Goal: Task Accomplishment & Management: Manage account settings

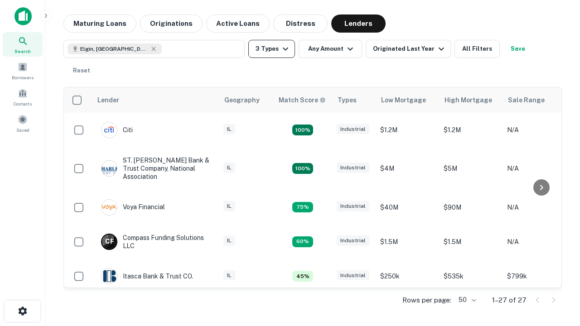
click at [272, 49] on button "3 Types" at bounding box center [271, 49] width 47 height 18
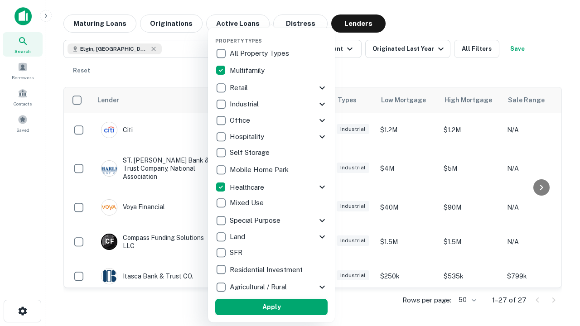
click at [272, 307] on button "Apply" at bounding box center [271, 307] width 112 height 16
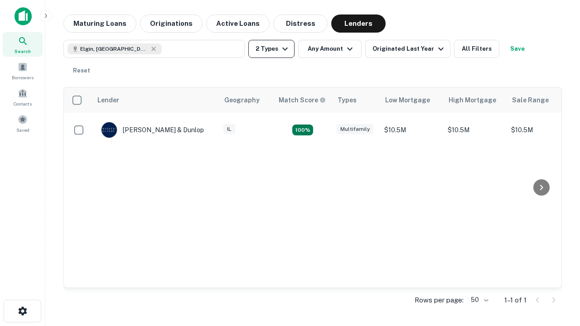
click at [272, 49] on button "2 Types" at bounding box center [271, 49] width 46 height 18
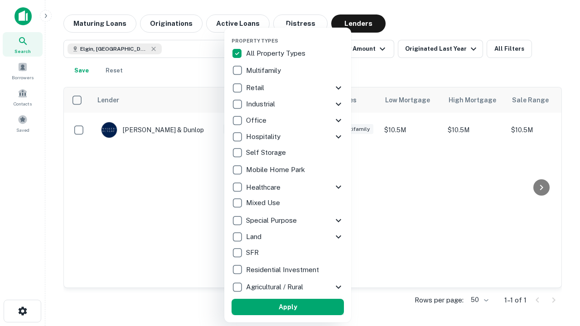
click at [288, 307] on button "Apply" at bounding box center [288, 307] width 112 height 16
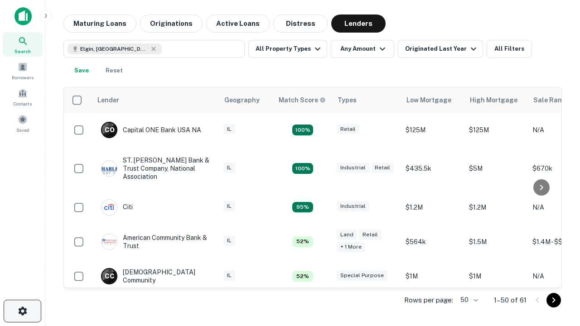
click at [22, 311] on icon "button" at bounding box center [22, 311] width 11 height 11
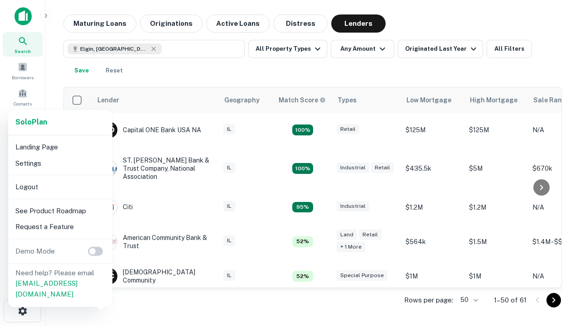
click at [60, 187] on li "Logout" at bounding box center [60, 187] width 97 height 16
